Goal: Task Accomplishment & Management: Use online tool/utility

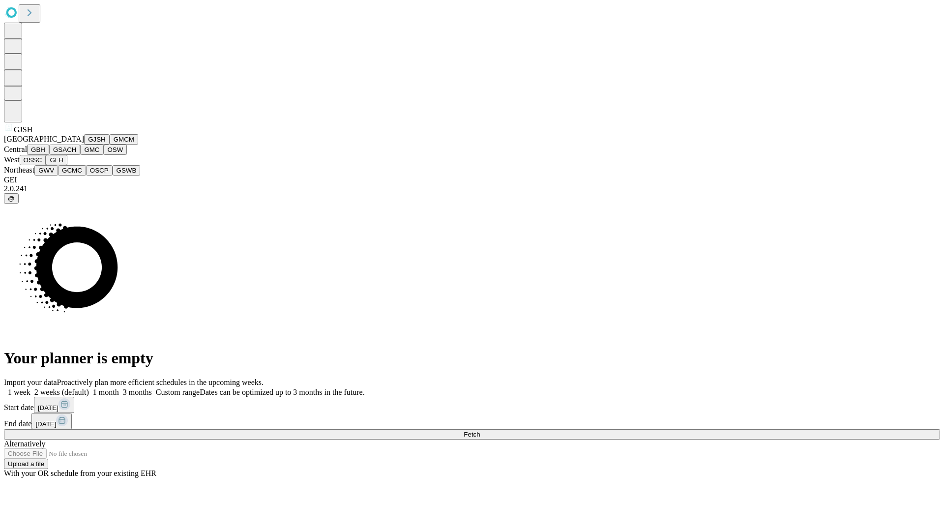
click at [84, 145] on button "GJSH" at bounding box center [97, 139] width 26 height 10
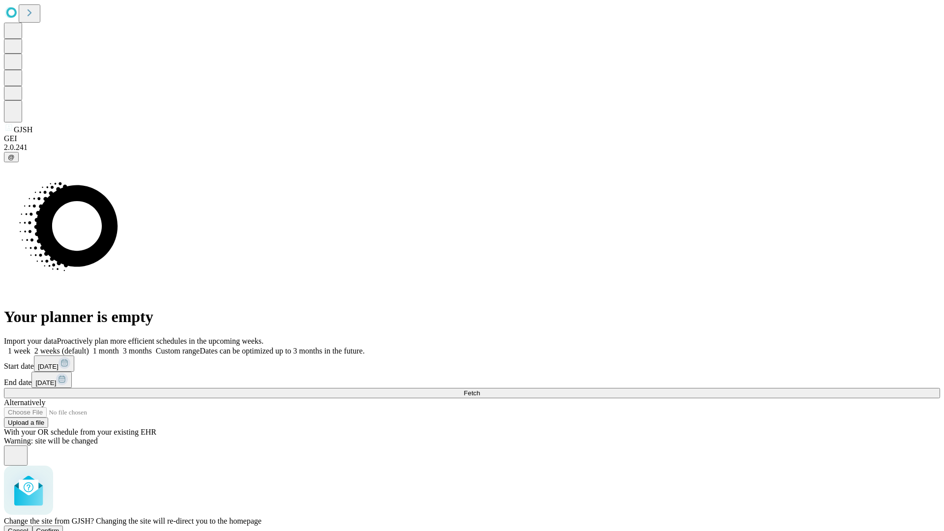
click at [59, 527] on span "Confirm" at bounding box center [47, 530] width 23 height 7
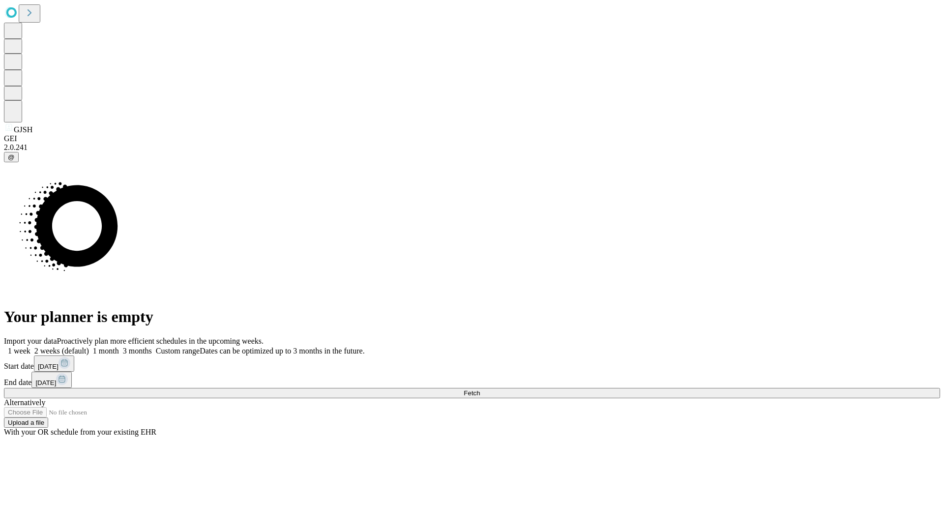
click at [89, 347] on label "2 weeks (default)" at bounding box center [59, 351] width 59 height 8
click at [480, 389] on span "Fetch" at bounding box center [472, 392] width 16 height 7
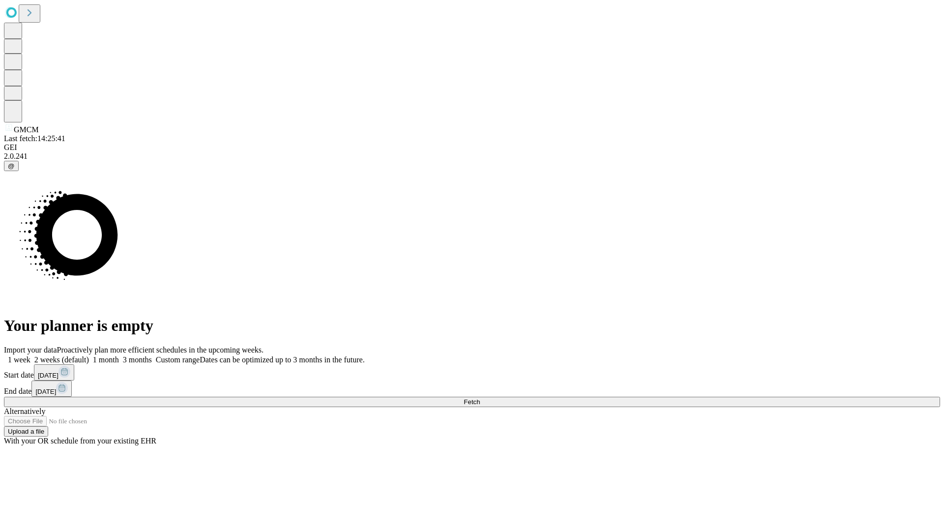
click at [89, 355] on label "2 weeks (default)" at bounding box center [59, 359] width 59 height 8
click at [480, 398] on span "Fetch" at bounding box center [472, 401] width 16 height 7
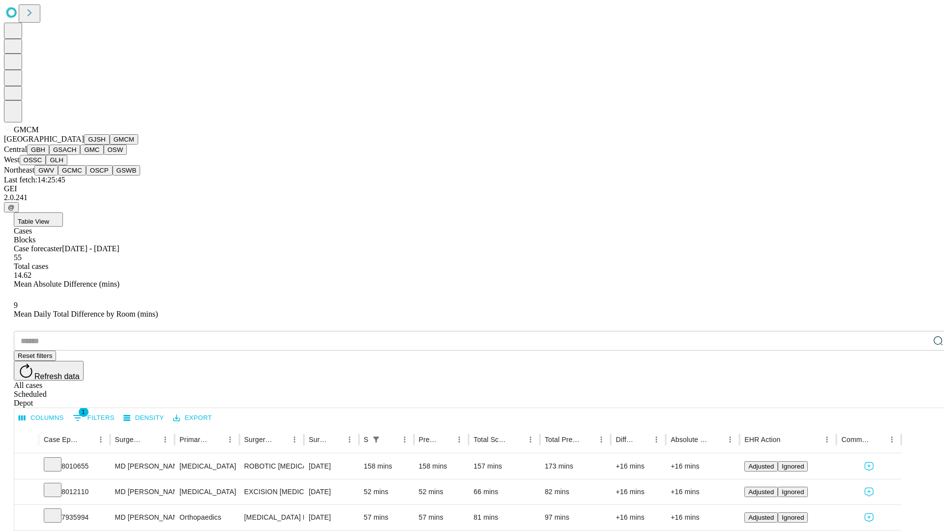
click at [49, 155] on button "GBH" at bounding box center [38, 150] width 22 height 10
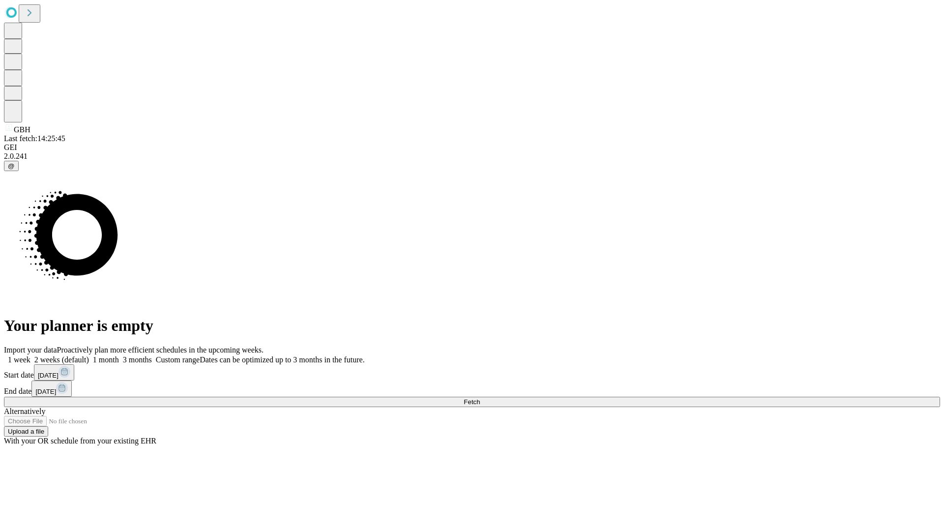
click at [89, 355] on label "2 weeks (default)" at bounding box center [59, 359] width 59 height 8
click at [480, 398] on span "Fetch" at bounding box center [472, 401] width 16 height 7
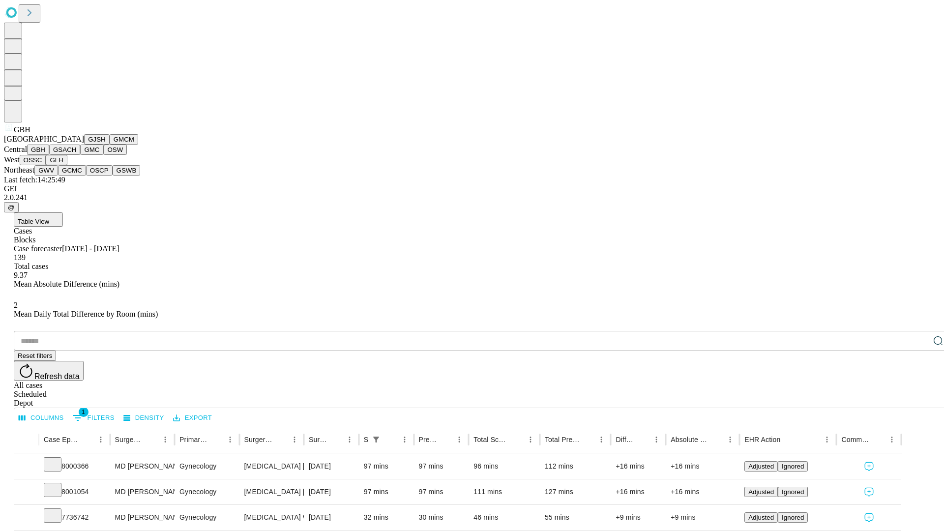
click at [76, 155] on button "GSACH" at bounding box center [64, 150] width 31 height 10
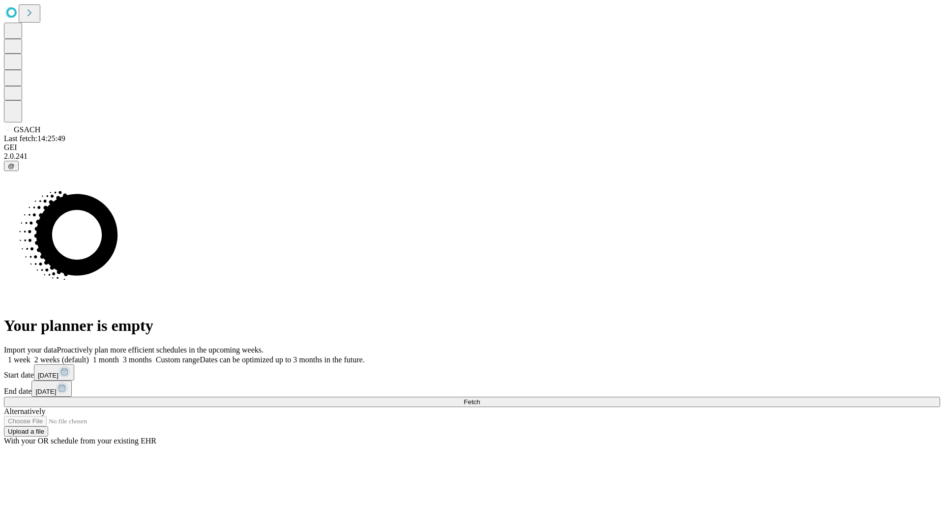
click at [89, 355] on label "2 weeks (default)" at bounding box center [59, 359] width 59 height 8
click at [480, 398] on span "Fetch" at bounding box center [472, 401] width 16 height 7
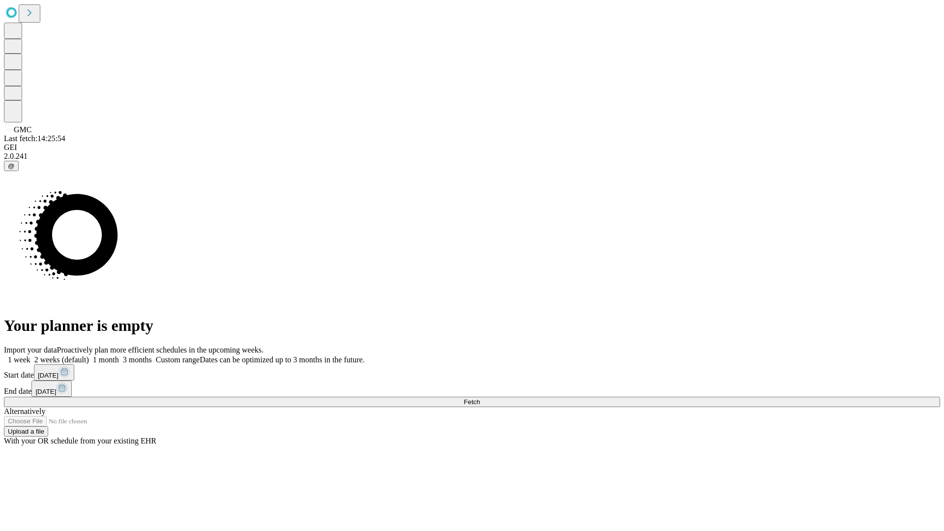
click at [89, 355] on label "2 weeks (default)" at bounding box center [59, 359] width 59 height 8
click at [480, 398] on span "Fetch" at bounding box center [472, 401] width 16 height 7
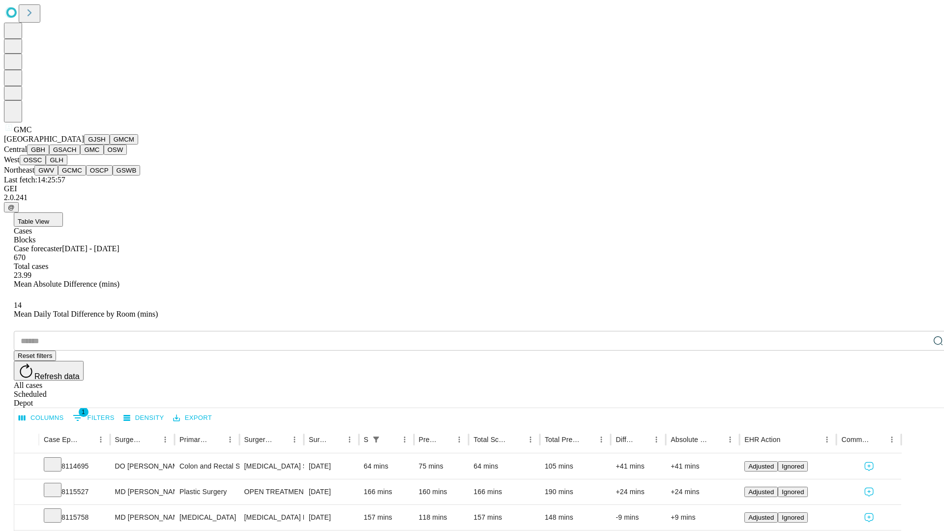
click at [104, 155] on button "OSW" at bounding box center [116, 150] width 24 height 10
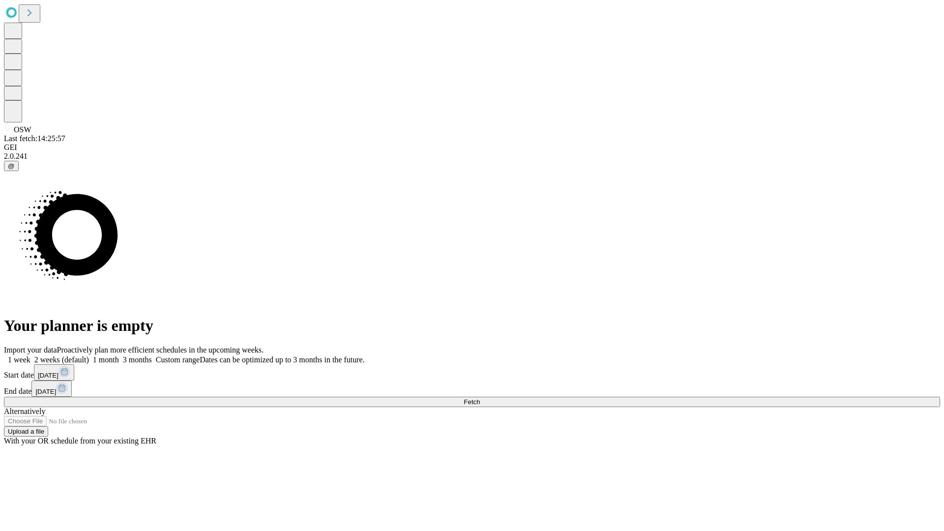
click at [89, 355] on label "2 weeks (default)" at bounding box center [59, 359] width 59 height 8
click at [480, 398] on span "Fetch" at bounding box center [472, 401] width 16 height 7
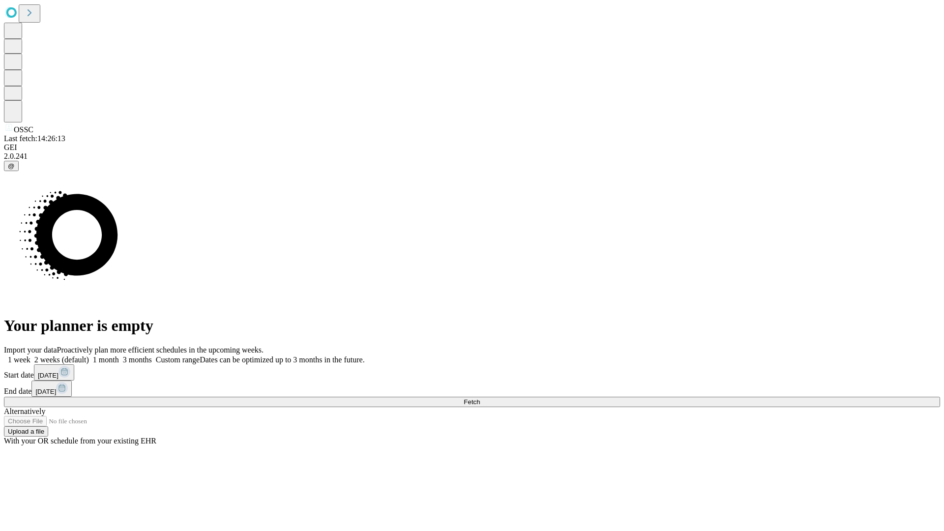
click at [89, 355] on label "2 weeks (default)" at bounding box center [59, 359] width 59 height 8
click at [480, 398] on span "Fetch" at bounding box center [472, 401] width 16 height 7
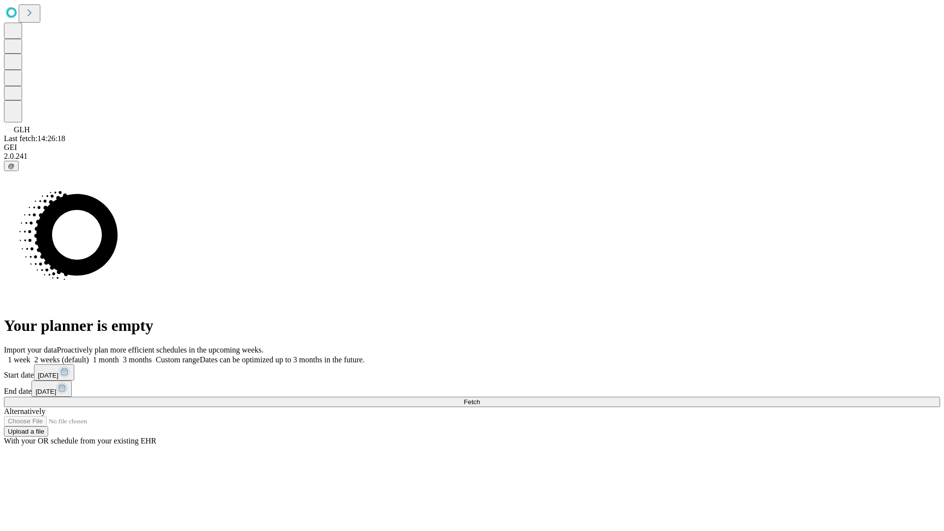
click at [89, 355] on label "2 weeks (default)" at bounding box center [59, 359] width 59 height 8
click at [480, 398] on span "Fetch" at bounding box center [472, 401] width 16 height 7
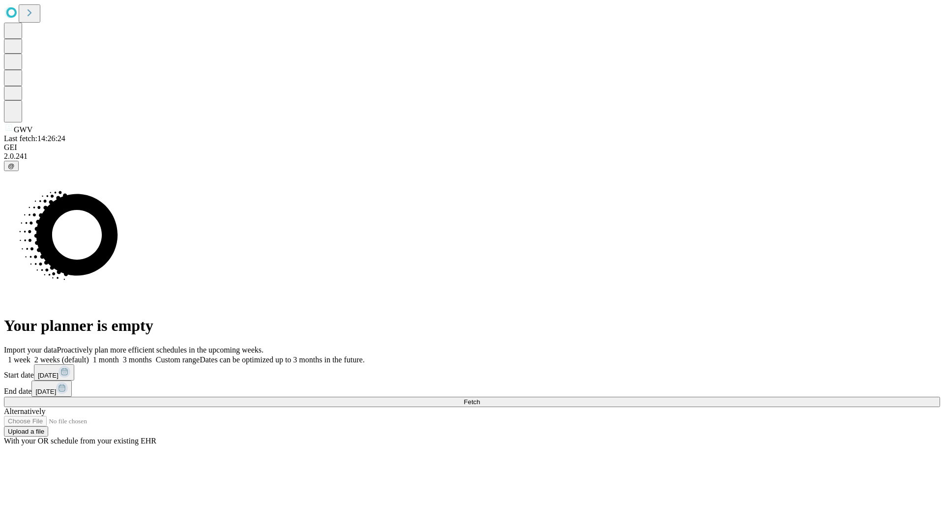
click at [89, 355] on label "2 weeks (default)" at bounding box center [59, 359] width 59 height 8
click at [480, 398] on span "Fetch" at bounding box center [472, 401] width 16 height 7
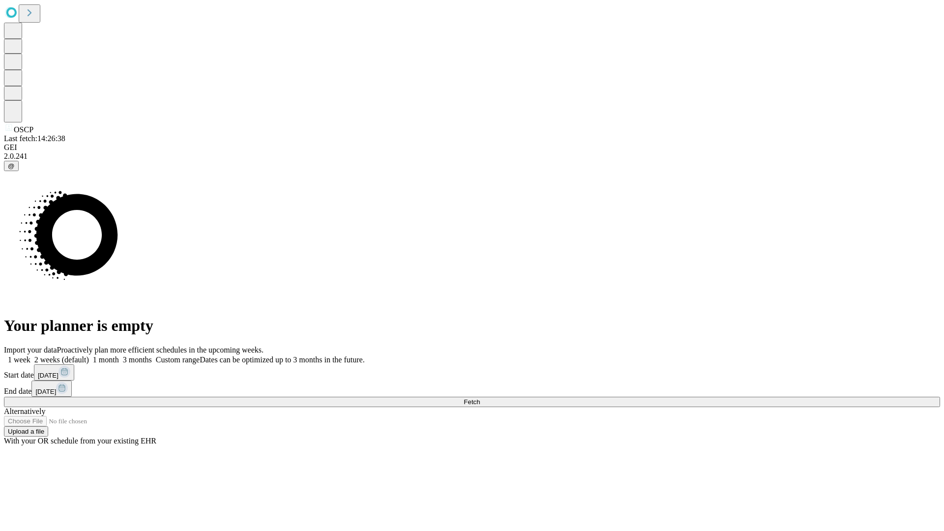
click at [89, 355] on label "2 weeks (default)" at bounding box center [59, 359] width 59 height 8
click at [480, 398] on span "Fetch" at bounding box center [472, 401] width 16 height 7
click at [89, 355] on label "2 weeks (default)" at bounding box center [59, 359] width 59 height 8
click at [480, 398] on span "Fetch" at bounding box center [472, 401] width 16 height 7
